Goal: Task Accomplishment & Management: Complete application form

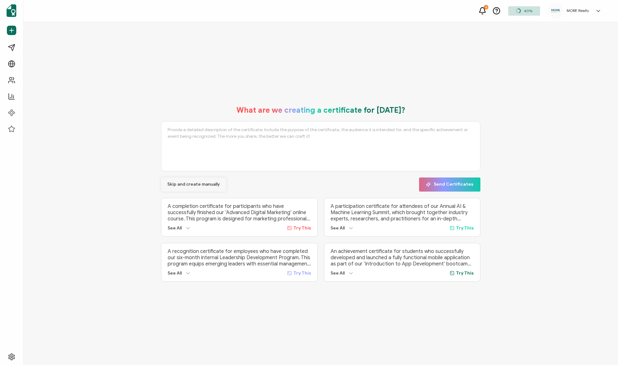
click at [218, 184] on span "Skip and create manually" at bounding box center [193, 184] width 53 height 4
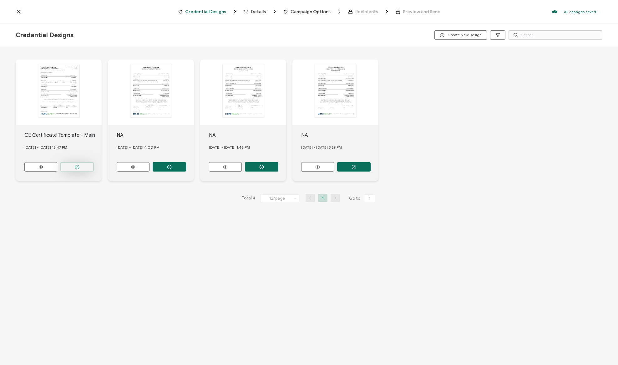
click at [68, 164] on button "button" at bounding box center [76, 166] width 33 height 9
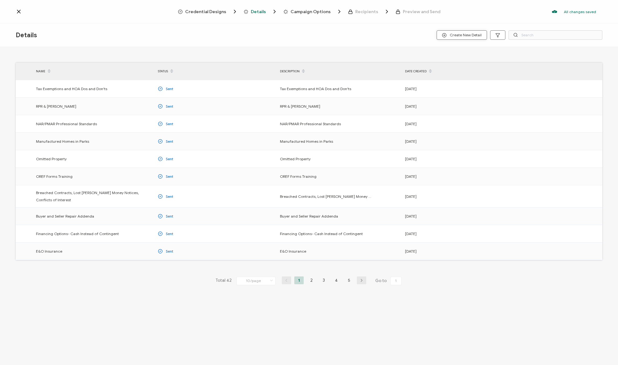
click at [446, 38] on button "Create New Detail" at bounding box center [462, 34] width 50 height 9
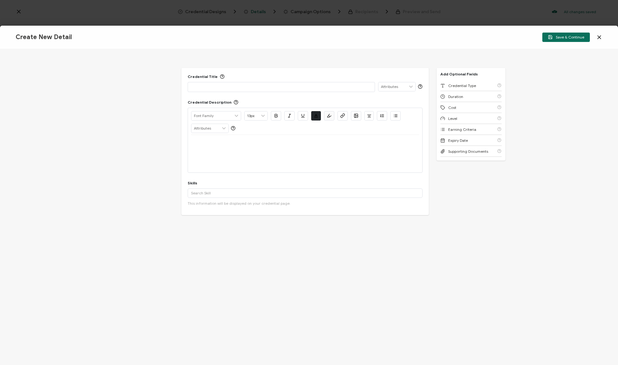
click at [195, 84] on p at bounding box center [281, 87] width 180 height 6
drag, startPoint x: 215, startPoint y: 86, endPoint x: 217, endPoint y: 99, distance: 12.9
click at [215, 87] on p "RMLS Rules/Regulations" at bounding box center [281, 87] width 180 height 6
click at [207, 146] on div at bounding box center [305, 142] width 228 height 15
click at [219, 141] on p "RMLS Rules/Regulations" at bounding box center [305, 143] width 228 height 6
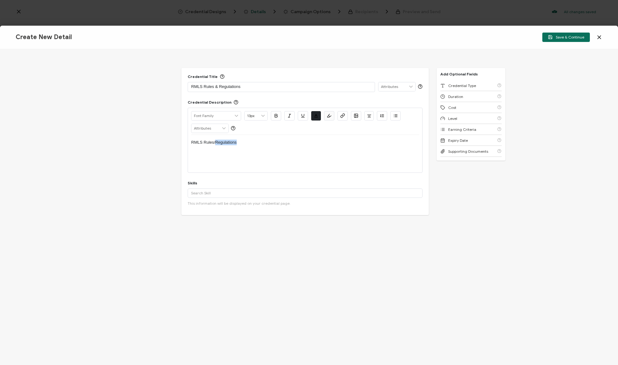
click at [219, 141] on p "RMLS Rules/Regulations" at bounding box center [305, 143] width 228 height 6
click at [258, 90] on div "RMLS Rules & Regulations" at bounding box center [281, 86] width 180 height 9
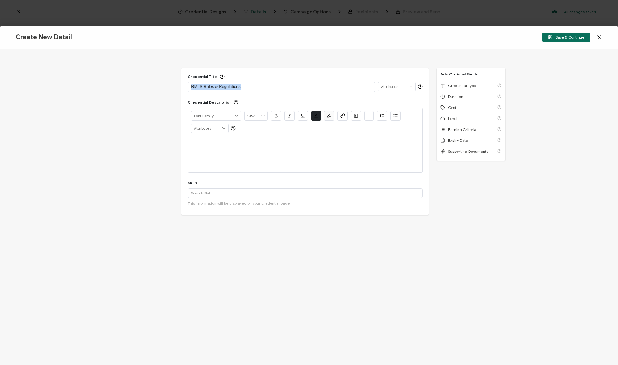
copy p "RMLS Rules & Regulations"
click at [226, 157] on div at bounding box center [305, 154] width 228 height 38
click at [211, 154] on div at bounding box center [305, 154] width 228 height 38
click at [221, 150] on div at bounding box center [305, 154] width 228 height 38
click at [217, 143] on p at bounding box center [305, 143] width 228 height 6
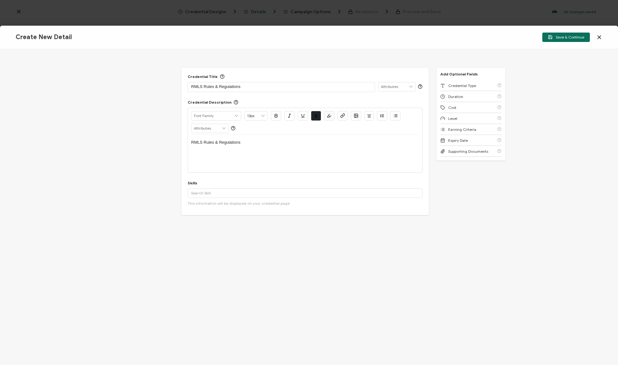
click at [213, 199] on div "Add '' A custom skill's name cannot exceed 40 characters. More This information…" at bounding box center [305, 196] width 235 height 17
click at [214, 196] on input "text" at bounding box center [305, 192] width 235 height 9
click at [213, 216] on div "Credential Title RMLS Rules & Regulations ISSUER Issuer Name Credential Descrip…" at bounding box center [304, 160] width 247 height 185
click at [223, 193] on input "real est" at bounding box center [305, 192] width 235 height 9
click at [211, 216] on div "Credential Title RMLS Rules & Regulations ISSUER Issuer Name Credential Descrip…" at bounding box center [304, 160] width 247 height 185
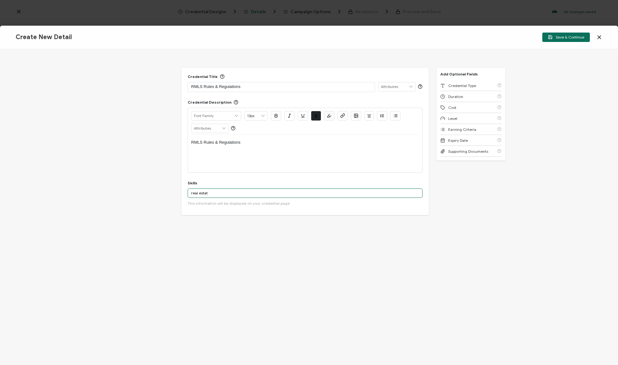
click at [219, 195] on input "real estat" at bounding box center [305, 192] width 235 height 9
type input "real estate"
click at [210, 202] on div "More" at bounding box center [305, 207] width 235 height 16
click at [218, 193] on input "real estate" at bounding box center [305, 192] width 235 height 9
click at [217, 199] on div "More" at bounding box center [305, 207] width 235 height 16
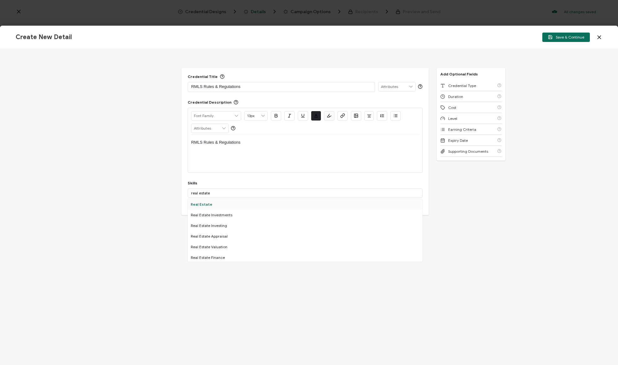
click at [216, 202] on div "Real Estate" at bounding box center [305, 204] width 235 height 11
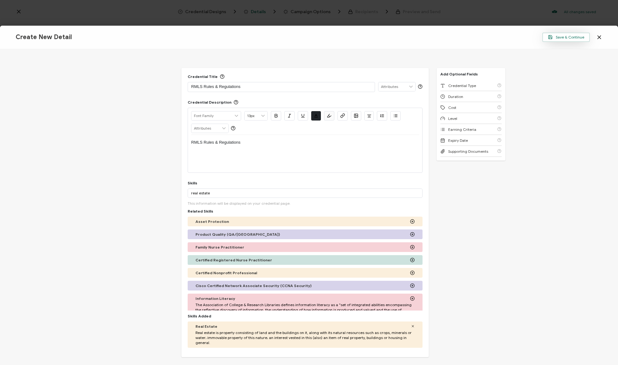
click at [553, 41] on button "Save & Continue" at bounding box center [567, 37] width 48 height 9
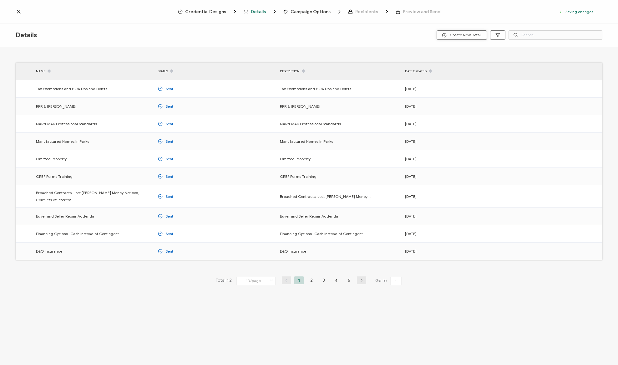
click at [466, 33] on span "Create New Detail" at bounding box center [462, 35] width 40 height 5
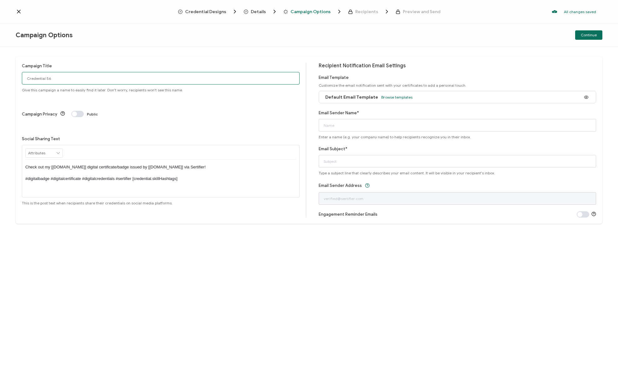
click at [168, 79] on input "Credential 56" at bounding box center [161, 78] width 278 height 13
paste input "RMLS Rules & Regulations"
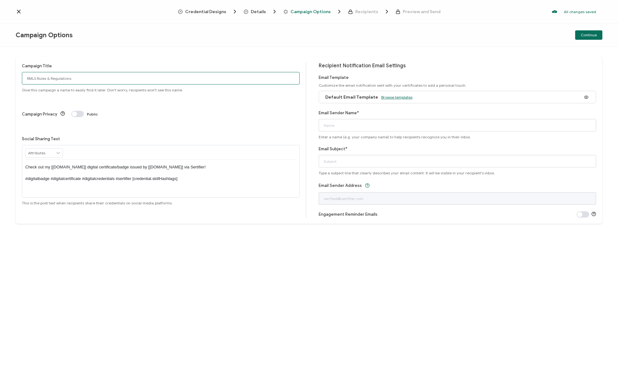
type input "RMLS Rules & Regulations"
click at [384, 95] on span "Browse templates" at bounding box center [396, 97] width 31 height 5
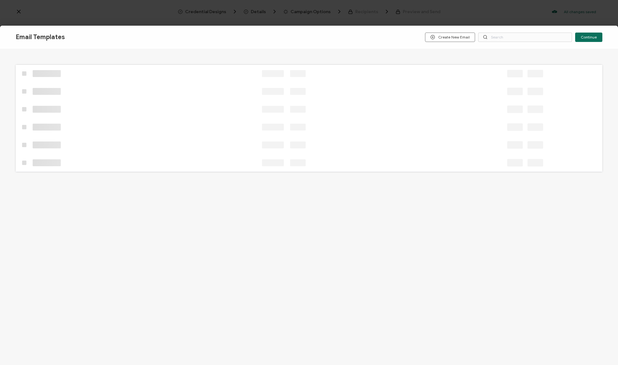
click at [392, 99] on div "Email Templates Create New Email Continue" at bounding box center [309, 182] width 618 height 365
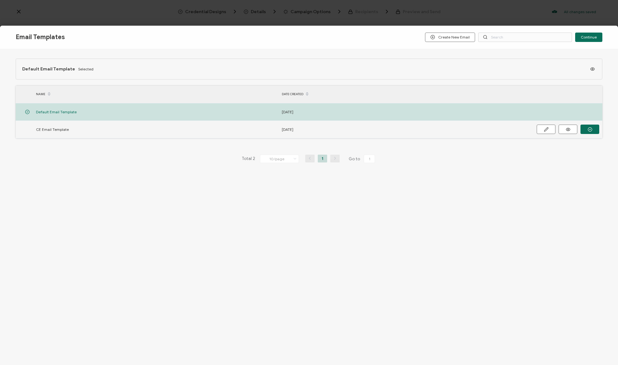
click at [47, 131] on span "CE Email Template" at bounding box center [52, 129] width 33 height 7
drag, startPoint x: 586, startPoint y: 128, endPoint x: 581, endPoint y: 127, distance: 4.8
click at [0, 0] on button "button" at bounding box center [0, 0] width 0 height 0
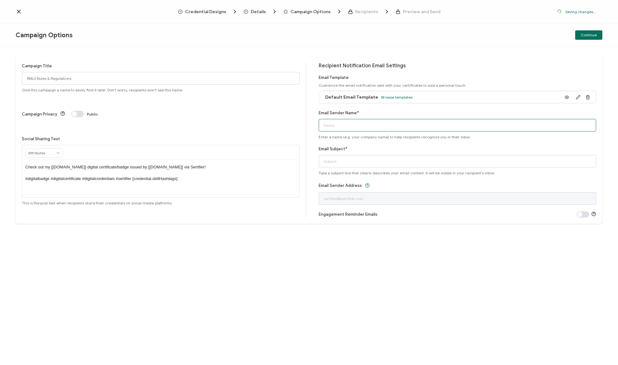
click at [402, 131] on input "Email Sender Name*" at bounding box center [458, 125] width 278 height 13
click at [403, 129] on input "Email Sender Name*" at bounding box center [458, 125] width 278 height 13
type input "MORE Realty"
paste input "RMLS Rules & Regulations"
type input "CE Certificate RMLS Rules & Regulations"
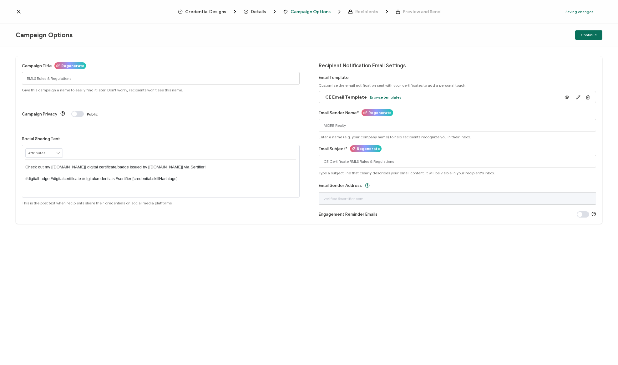
click at [506, 231] on div "Campaign Title Regenerate RMLS Rules & Regulations Give this campaign a name to…" at bounding box center [309, 206] width 618 height 318
click at [584, 33] on span "Continue" at bounding box center [589, 35] width 16 height 4
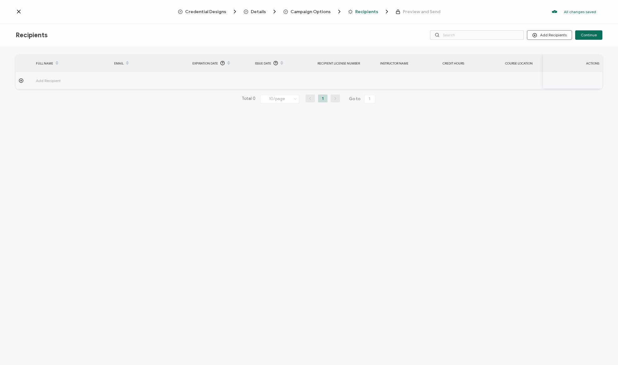
click at [560, 35] on button "Add Recipients" at bounding box center [549, 34] width 45 height 9
click at [541, 52] on span at bounding box center [538, 51] width 8 height 5
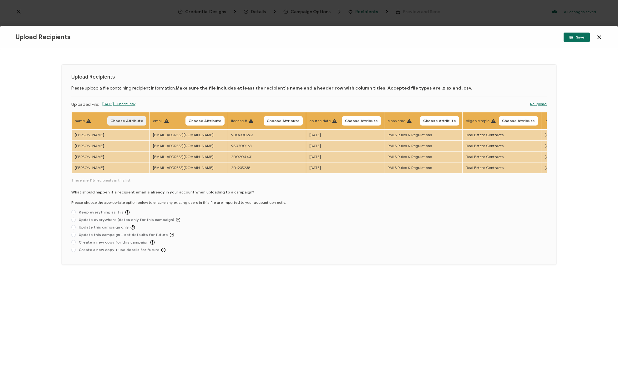
click at [123, 122] on span "Choose Attribute" at bounding box center [126, 121] width 33 height 4
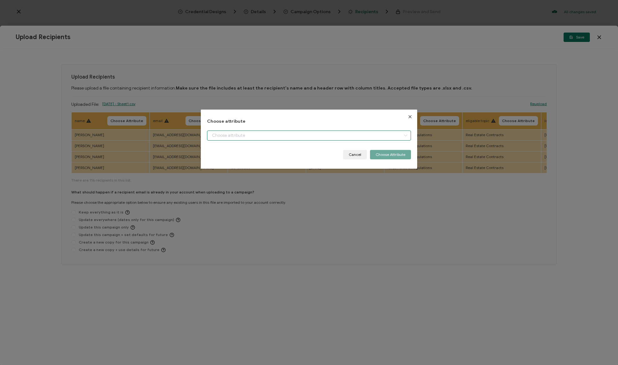
click at [236, 132] on input "dialog" at bounding box center [309, 135] width 204 height 10
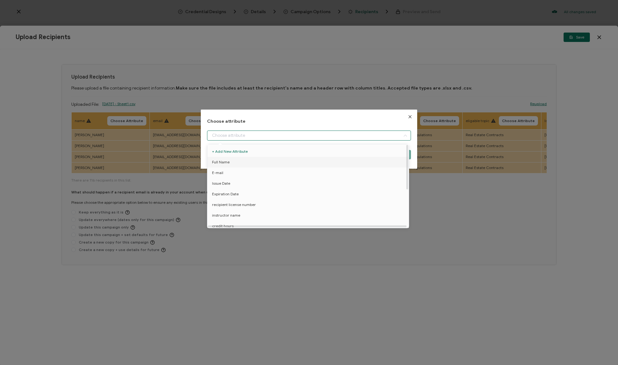
click at [229, 158] on li "Full Name" at bounding box center [309, 162] width 207 height 11
type input "Full Name"
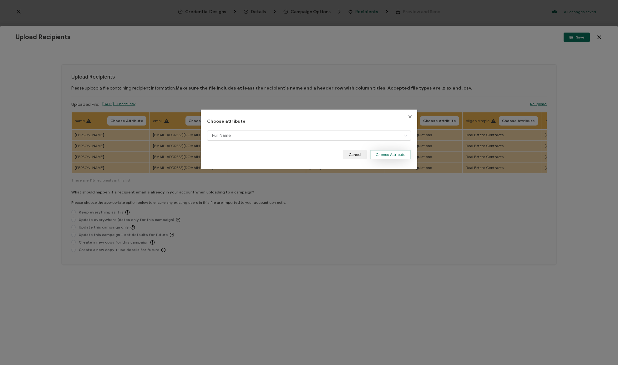
click at [406, 151] on button "Choose Attribute" at bounding box center [390, 154] width 41 height 9
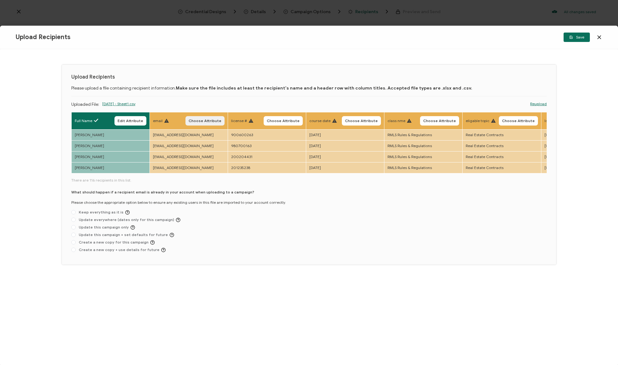
click at [206, 121] on span "Choose Attribute" at bounding box center [205, 121] width 33 height 4
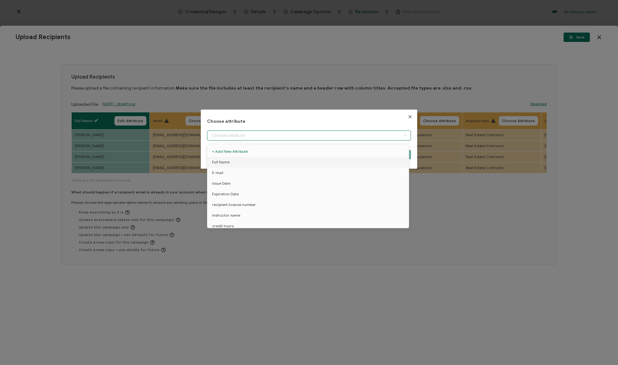
click at [220, 135] on input "dialog" at bounding box center [309, 135] width 204 height 10
click at [225, 171] on li "E-mail" at bounding box center [309, 172] width 207 height 11
type input "E-mail"
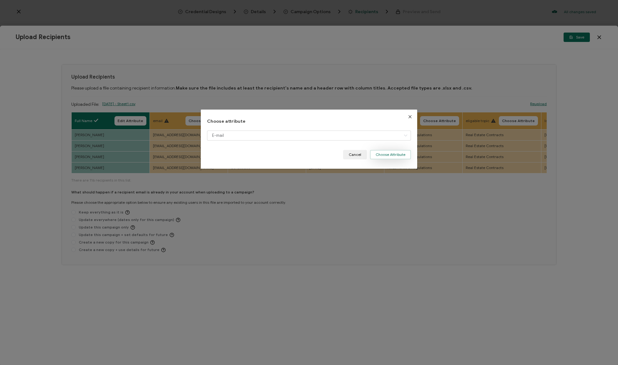
click at [385, 158] on button "Choose Attribute" at bounding box center [390, 154] width 41 height 9
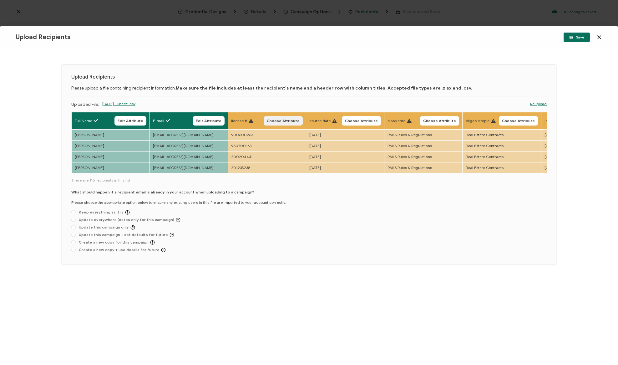
click at [291, 122] on span "Choose Attribute" at bounding box center [283, 121] width 33 height 4
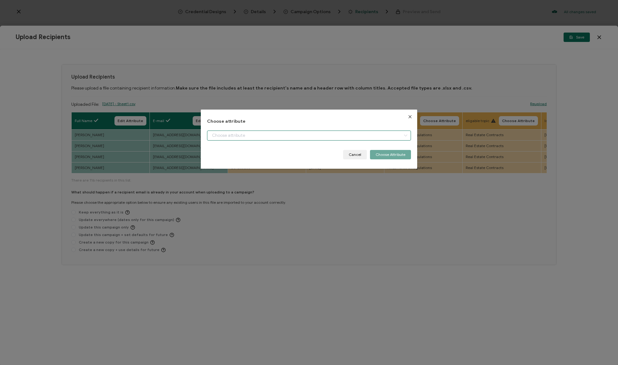
click at [261, 132] on input "dialog" at bounding box center [309, 135] width 204 height 10
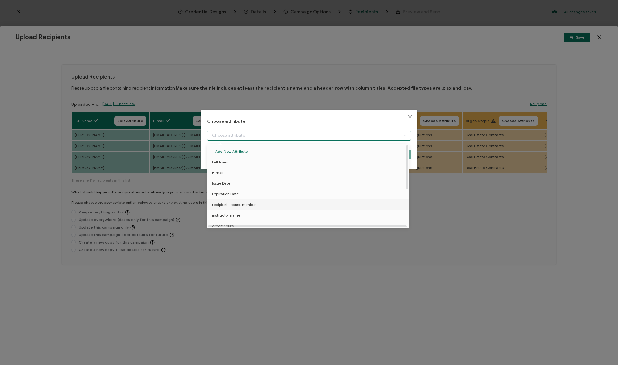
click at [242, 207] on span "recipient license number" at bounding box center [234, 204] width 44 height 11
type input "recipient license number"
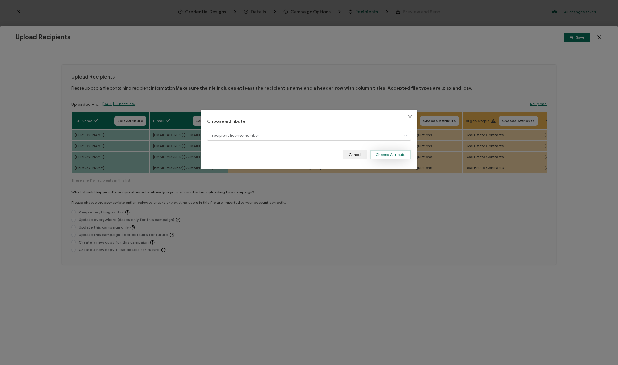
click at [380, 152] on button "Choose Attribute" at bounding box center [390, 154] width 41 height 9
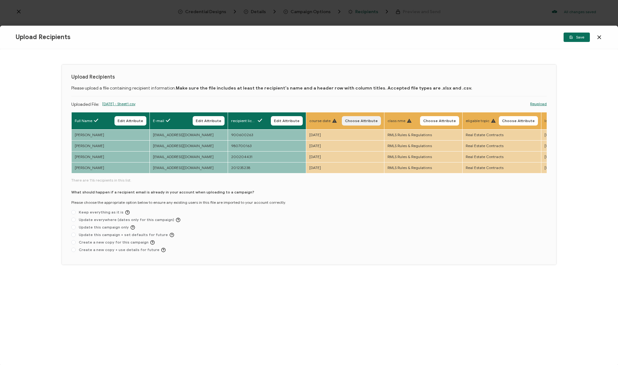
click at [359, 120] on span "Choose Attribute" at bounding box center [361, 121] width 33 height 4
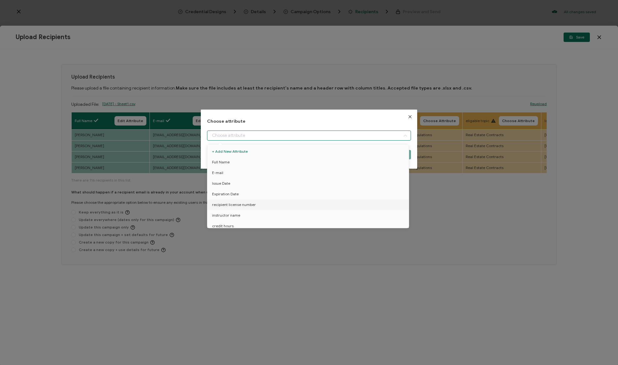
click at [333, 131] on input "dialog" at bounding box center [309, 135] width 204 height 10
click at [410, 114] on icon "Close" at bounding box center [410, 116] width 5 height 5
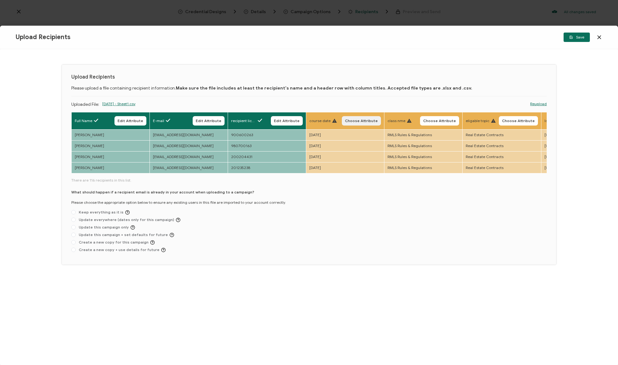
click at [361, 120] on span "Choose Attribute" at bounding box center [361, 121] width 33 height 4
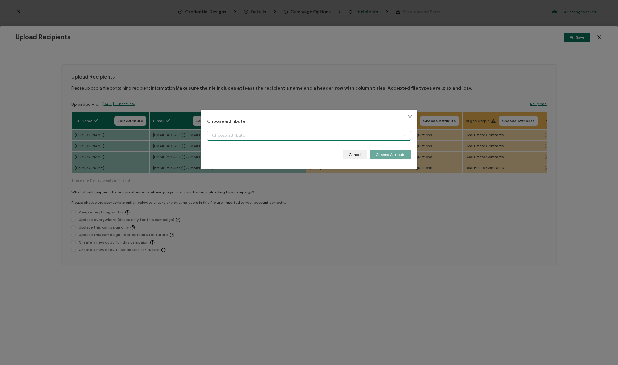
click at [254, 133] on input "dialog" at bounding box center [309, 135] width 204 height 10
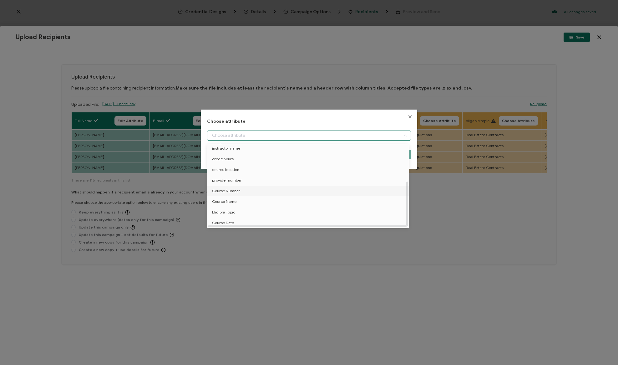
scroll to position [70, 0]
click at [242, 217] on li "Course Date" at bounding box center [309, 222] width 207 height 11
type input "Course Date"
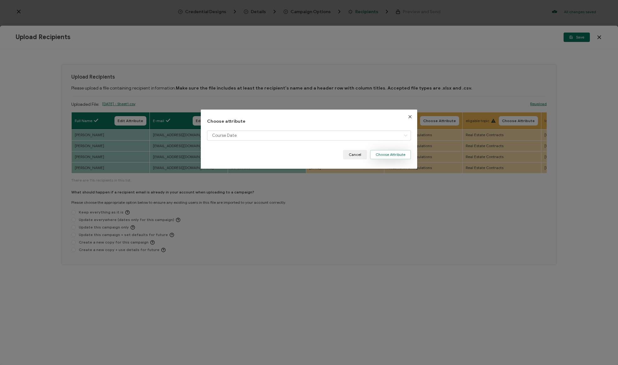
click at [394, 153] on button "Choose Attribute" at bounding box center [390, 154] width 41 height 9
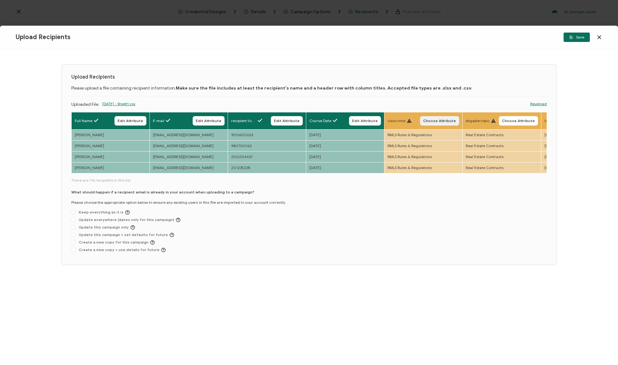
click at [444, 121] on span "Choose Attribute" at bounding box center [439, 121] width 33 height 4
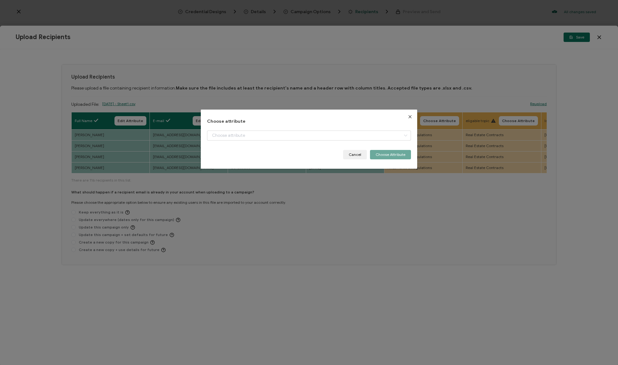
click at [405, 114] on button "Close" at bounding box center [410, 117] width 14 height 14
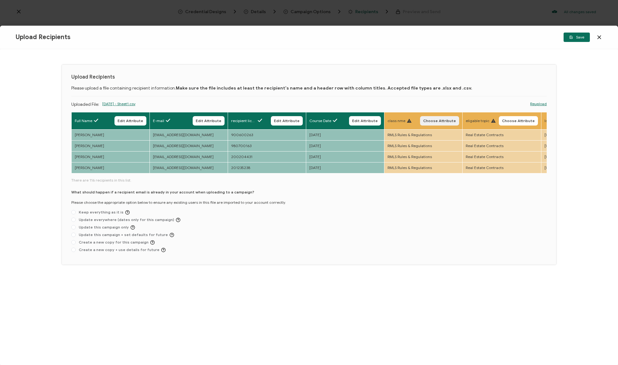
click at [441, 119] on span "Choose Attribute" at bounding box center [439, 121] width 33 height 4
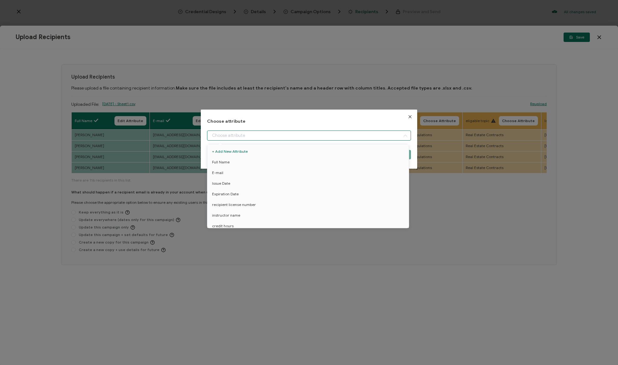
click at [339, 134] on input "dialog" at bounding box center [309, 135] width 204 height 10
click at [240, 215] on li "Course Name" at bounding box center [309, 217] width 207 height 11
type input "Course Name"
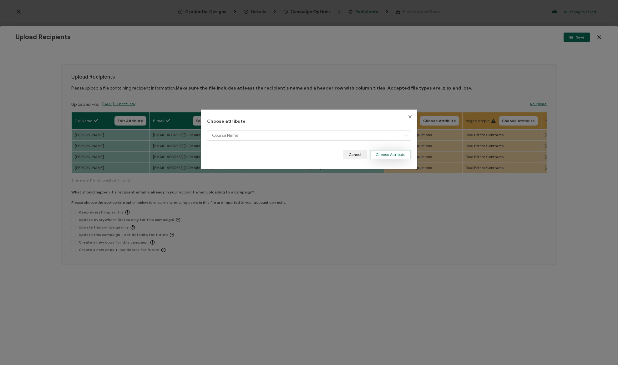
click at [398, 151] on button "Choose Attribute" at bounding box center [390, 154] width 41 height 9
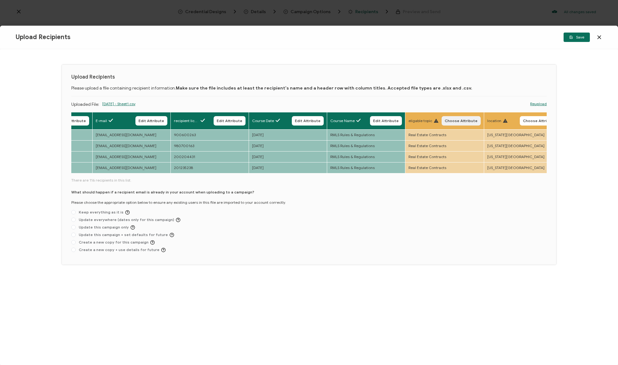
scroll to position [0, 60]
click at [461, 123] on button "Choose Attribute" at bounding box center [458, 120] width 39 height 9
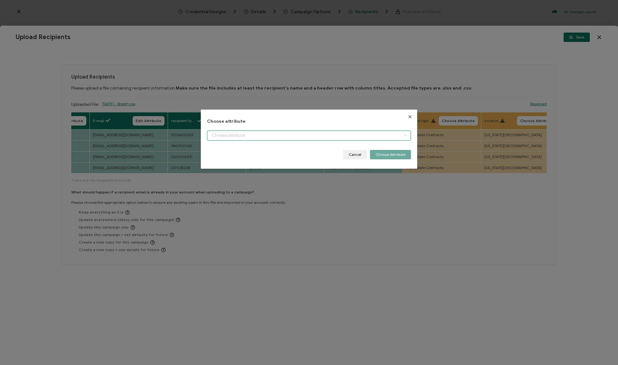
click at [368, 137] on input "dialog" at bounding box center [309, 135] width 204 height 10
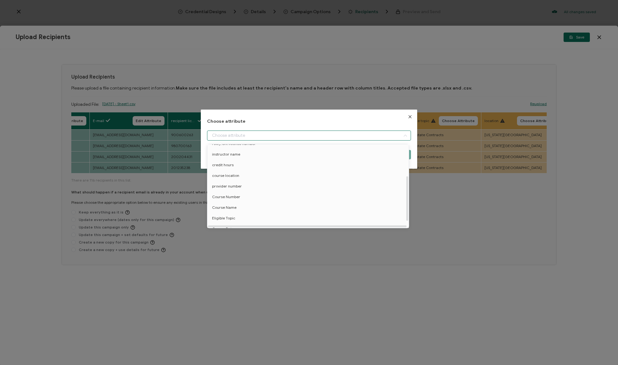
scroll to position [63, 0]
click at [232, 215] on span "Eligible Topic" at bounding box center [223, 216] width 23 height 11
type input "Eligible Topic"
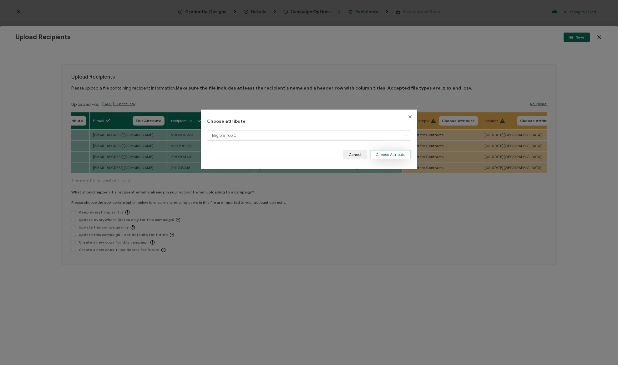
click at [381, 152] on button "Choose Attribute" at bounding box center [390, 154] width 41 height 9
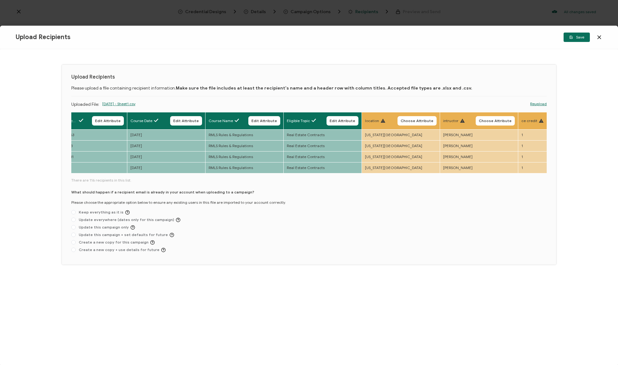
scroll to position [0, 184]
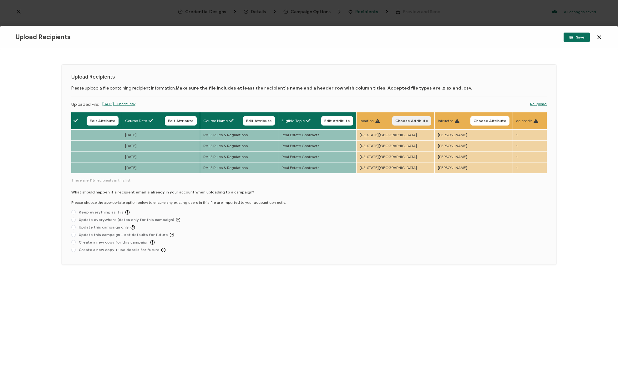
click at [411, 120] on span "Choose Attribute" at bounding box center [412, 121] width 33 height 4
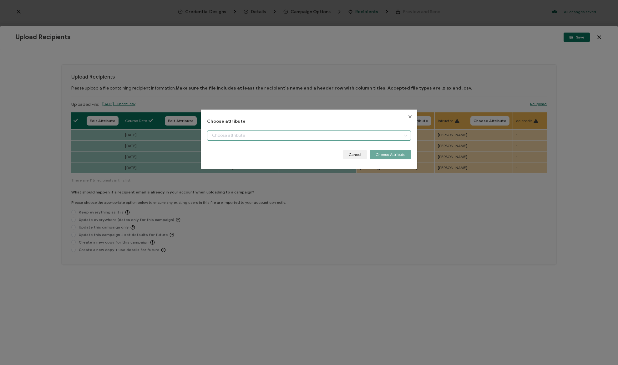
click at [285, 136] on input "dialog" at bounding box center [309, 135] width 204 height 10
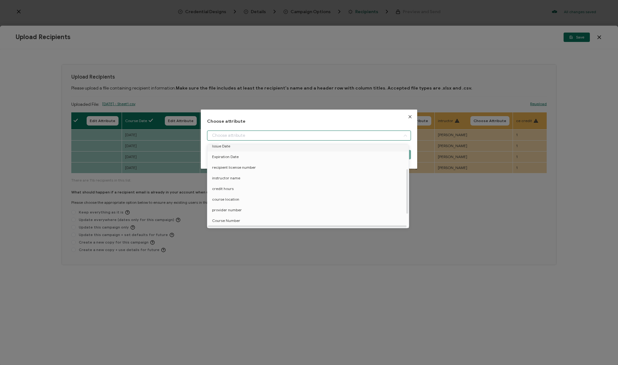
scroll to position [51, 0]
click at [236, 184] on span "course location" at bounding box center [225, 185] width 27 height 11
type input "course location"
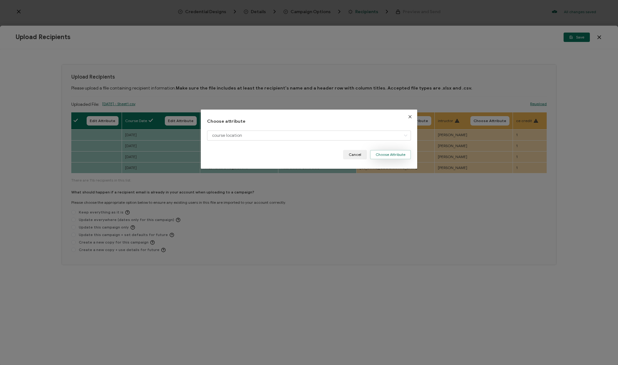
click at [402, 154] on button "Choose Attribute" at bounding box center [390, 154] width 41 height 9
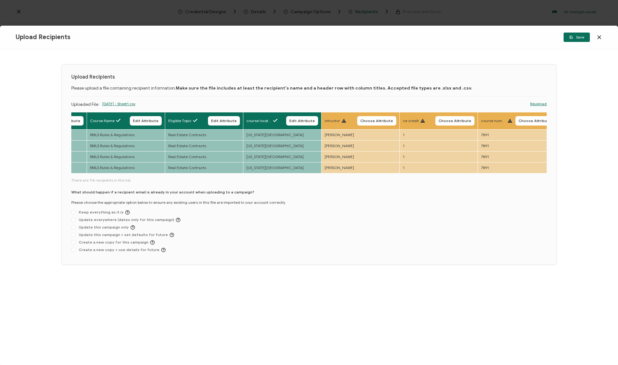
scroll to position [0, 307]
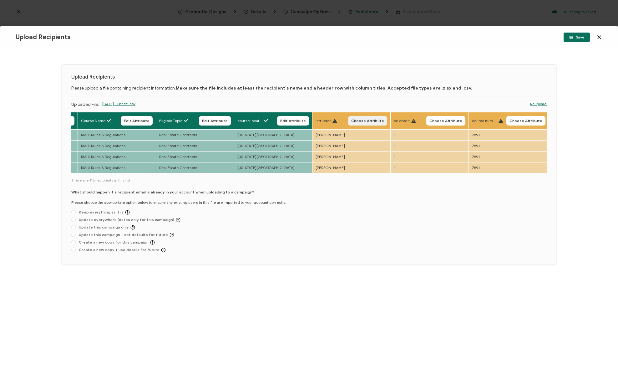
click at [372, 120] on span "Choose Attribute" at bounding box center [367, 121] width 33 height 4
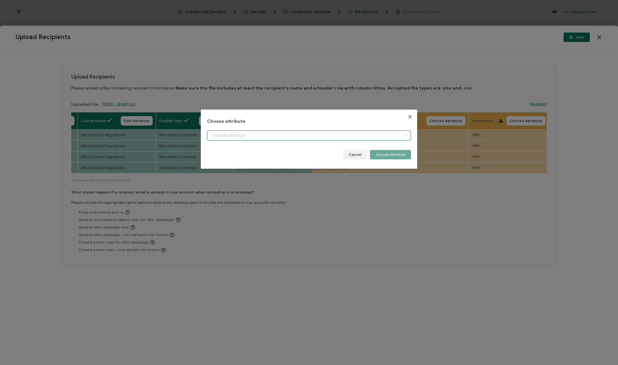
click at [313, 136] on input "dialog" at bounding box center [309, 135] width 204 height 10
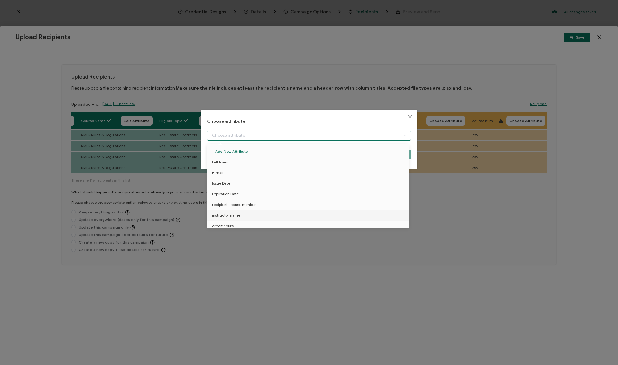
drag, startPoint x: 253, startPoint y: 212, endPoint x: 258, endPoint y: 210, distance: 5.6
click at [253, 212] on li "instructor name" at bounding box center [309, 215] width 207 height 11
type input "instructor name"
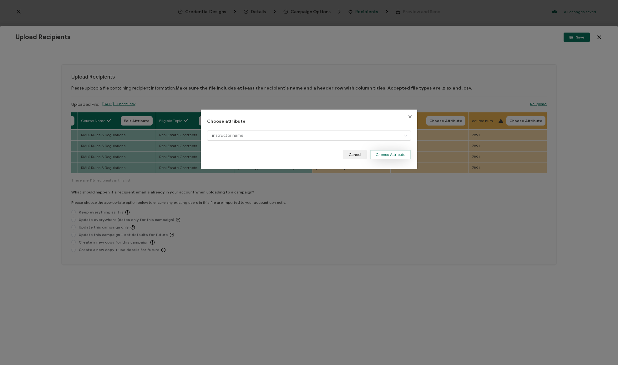
click at [383, 155] on button "Choose Attribute" at bounding box center [390, 154] width 41 height 9
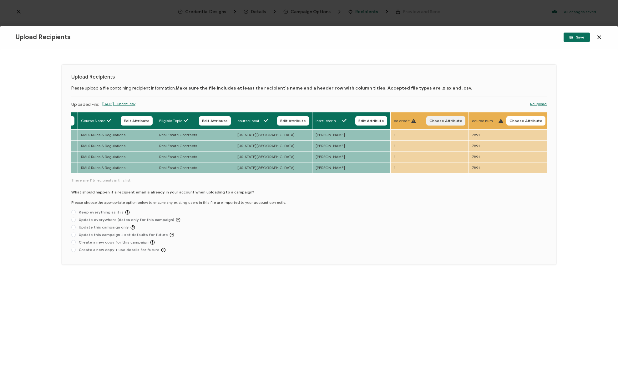
click at [440, 120] on span "Choose Attribute" at bounding box center [446, 121] width 33 height 4
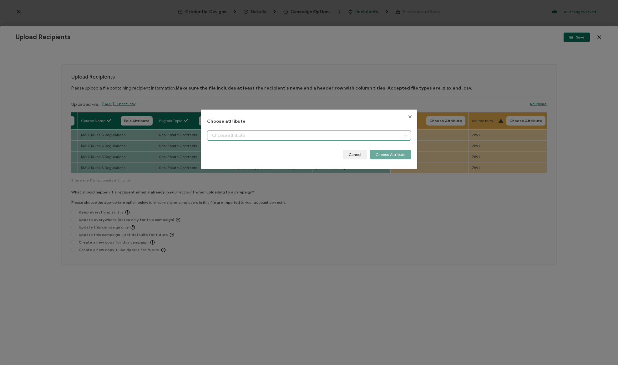
click at [381, 140] on input "dialog" at bounding box center [309, 135] width 204 height 10
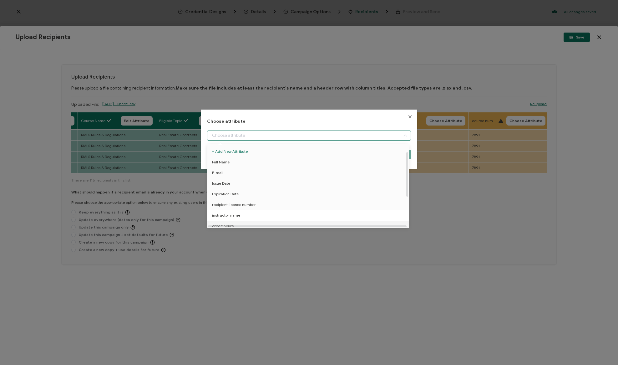
scroll to position [16, 0]
drag, startPoint x: 238, startPoint y: 213, endPoint x: 275, endPoint y: 206, distance: 37.9
click at [237, 213] on li "credit hours" at bounding box center [309, 210] width 207 height 11
type input "credit hours"
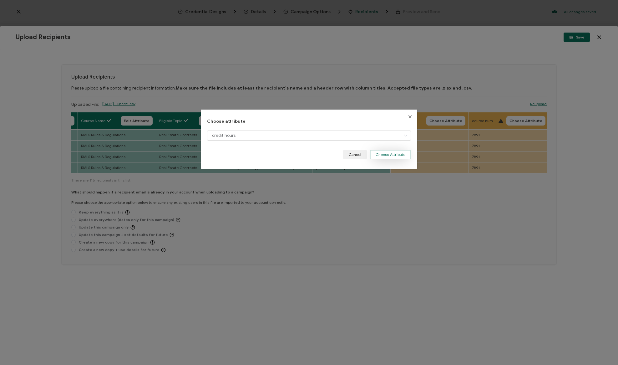
click at [382, 154] on button "Choose Attribute" at bounding box center [390, 154] width 41 height 9
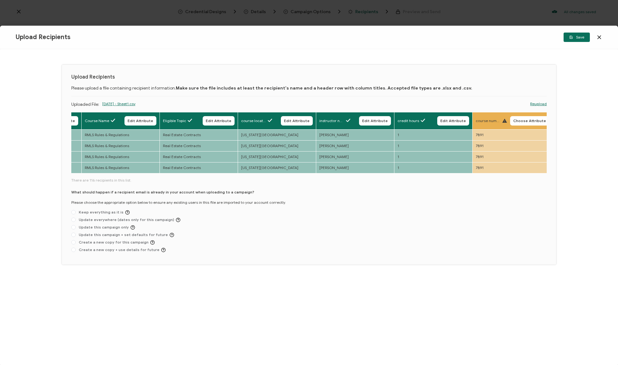
scroll to position [0, 307]
click at [528, 122] on span "Choose Attribute" at bounding box center [526, 121] width 33 height 4
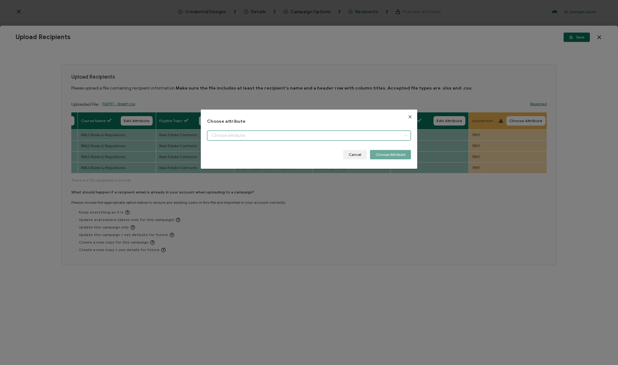
click at [389, 133] on input "dialog" at bounding box center [309, 135] width 204 height 10
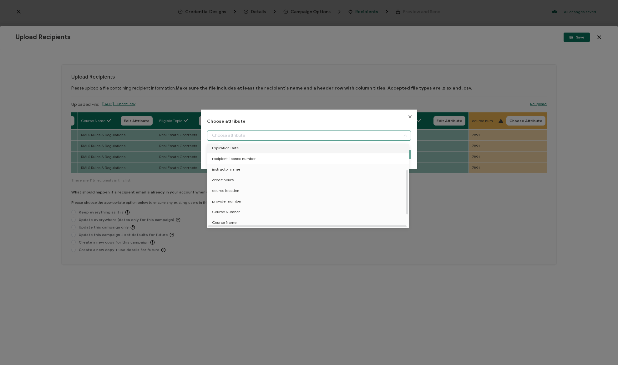
scroll to position [46, 0]
click at [233, 212] on span "Course Number" at bounding box center [226, 211] width 28 height 11
type input "Course Number"
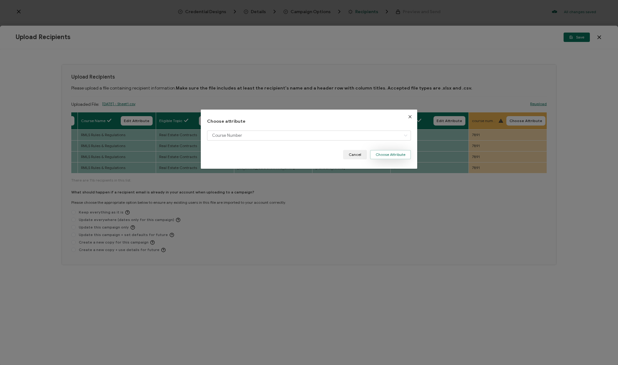
click at [398, 153] on button "Choose Attribute" at bounding box center [390, 154] width 41 height 9
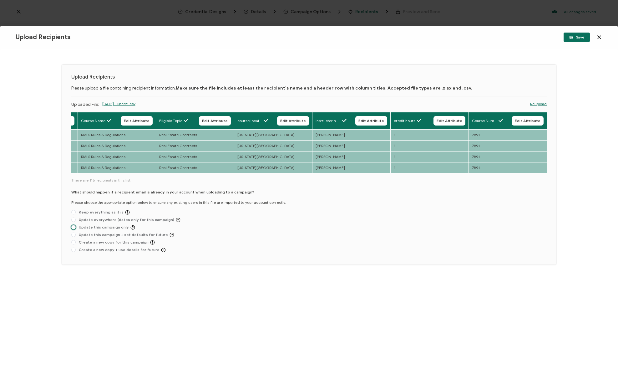
click at [103, 229] on span "Update this campaign only" at bounding box center [105, 227] width 59 height 5
click at [76, 229] on input "Update this campaign only" at bounding box center [73, 227] width 4 height 5
radio input "true"
click at [570, 38] on icon "button" at bounding box center [572, 37] width 4 height 4
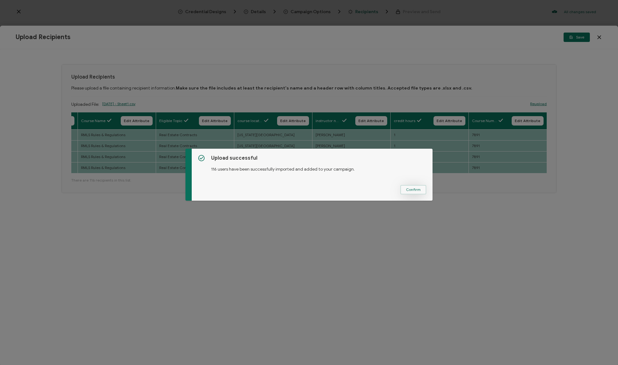
click at [415, 188] on span "Confirm" at bounding box center [413, 190] width 15 height 4
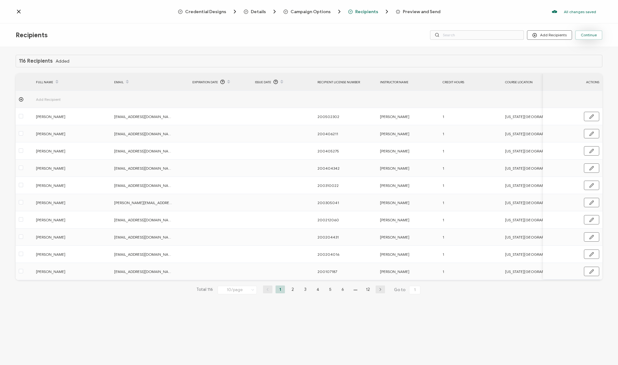
click at [596, 36] on span "Continue" at bounding box center [589, 35] width 16 height 4
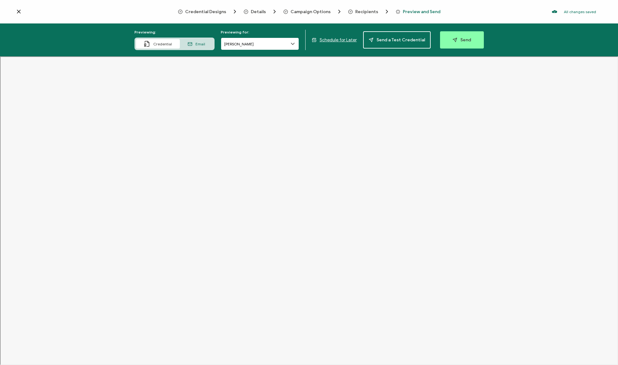
click at [243, 42] on input "[PERSON_NAME]" at bounding box center [260, 44] width 78 height 13
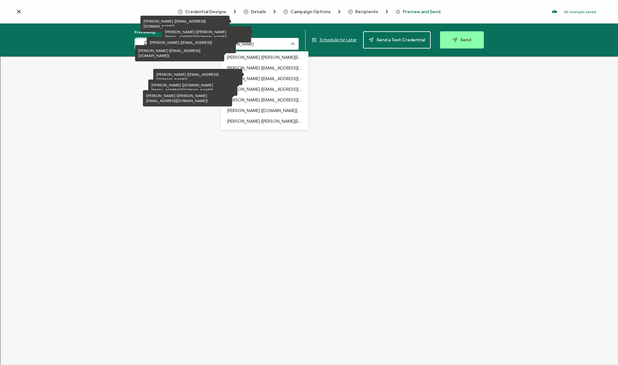
scroll to position [154, 0]
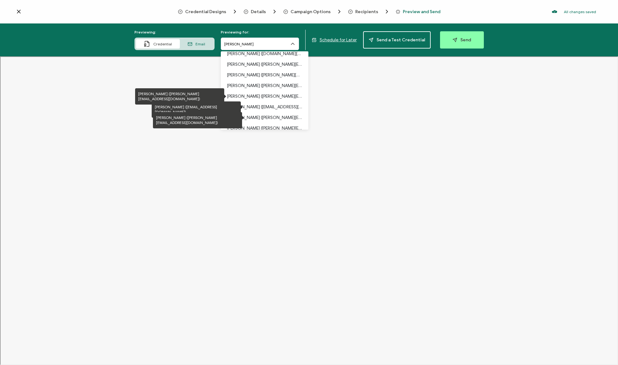
click at [258, 112] on p "[PERSON_NAME] ([PERSON_NAME][EMAIL_ADDRESS][DOMAIN_NAME])" at bounding box center [264, 117] width 75 height 11
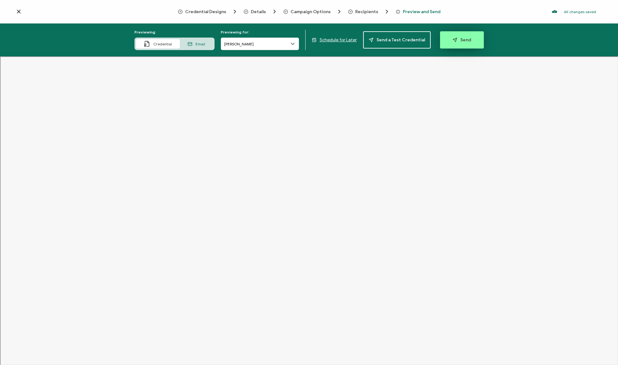
click at [453, 39] on icon "button" at bounding box center [455, 40] width 5 height 5
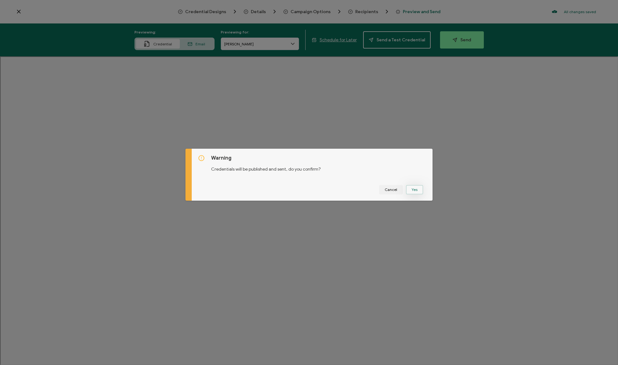
click at [406, 189] on button "Yes" at bounding box center [414, 189] width 17 height 9
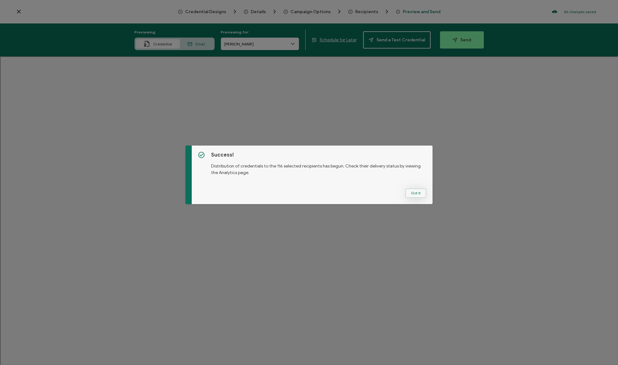
click at [409, 195] on button "Got It" at bounding box center [416, 192] width 21 height 9
